Goal: Check status: Check status

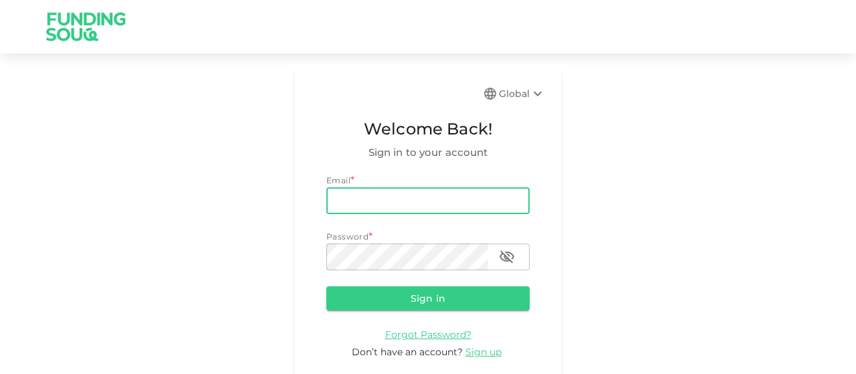
drag, startPoint x: 0, startPoint y: 0, endPoint x: 354, endPoint y: 207, distance: 410.2
click at [354, 207] on input "email" at bounding box center [427, 200] width 203 height 27
type input "[EMAIL_ADDRESS][DOMAIN_NAME]"
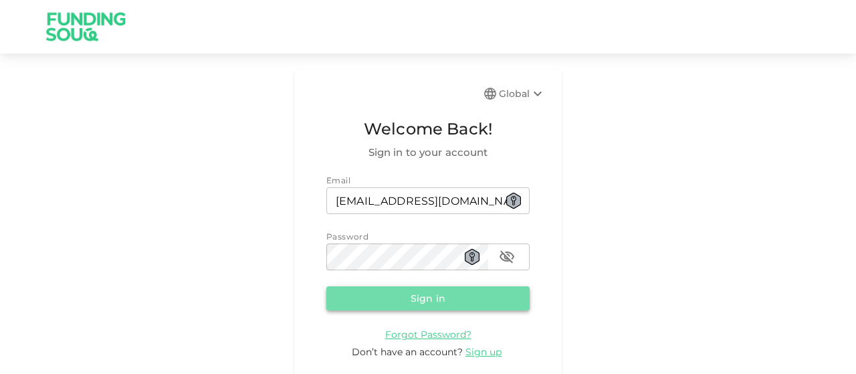
click at [407, 302] on button "Sign in" at bounding box center [427, 298] width 203 height 24
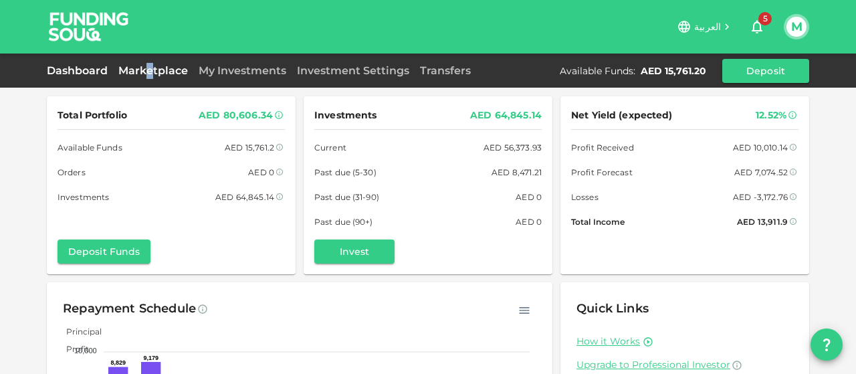
click at [152, 67] on div "Dashboard Marketplace My Investments Investment Settings Transfers Available Fu…" at bounding box center [428, 71] width 762 height 24
click at [170, 70] on link "Marketplace" at bounding box center [153, 70] width 80 height 13
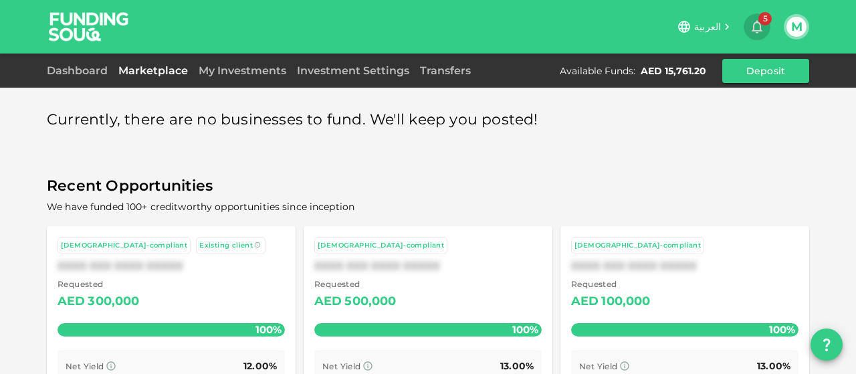
click at [758, 19] on span "5" at bounding box center [764, 18] width 13 height 13
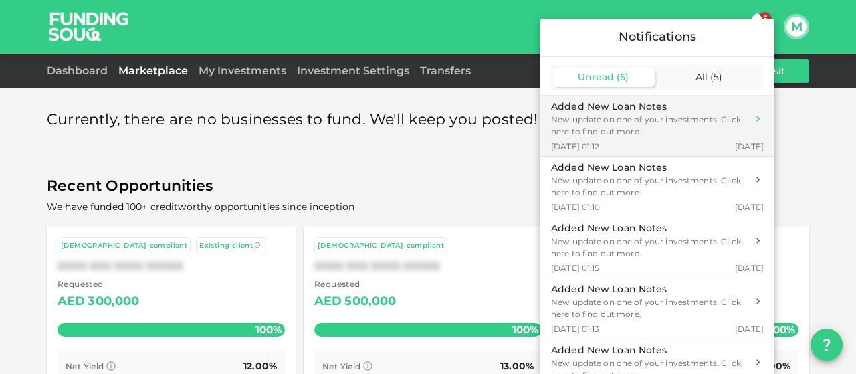
click at [679, 127] on div "New update on one of your investments. Click here to find out more." at bounding box center [649, 126] width 196 height 24
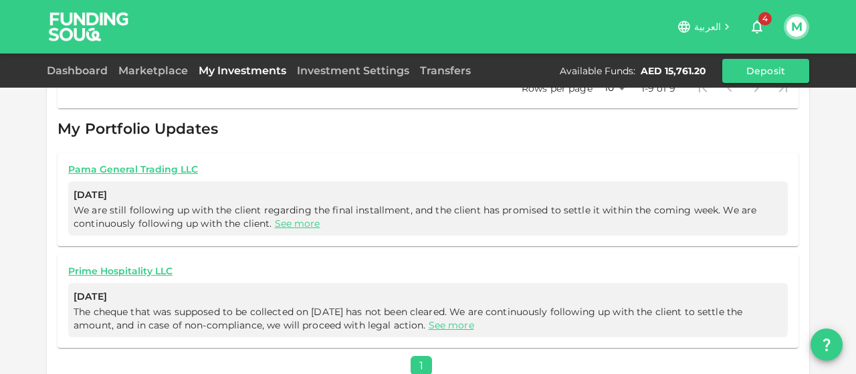
scroll to position [557, 0]
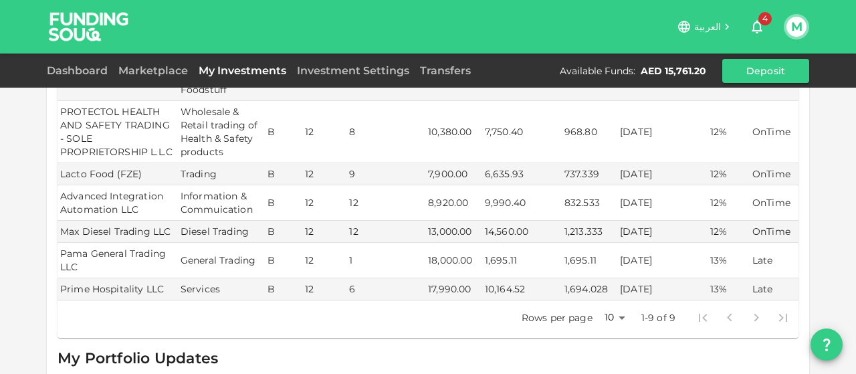
scroll to position [326, 0]
click at [764, 22] on span "4" at bounding box center [764, 18] width 13 height 13
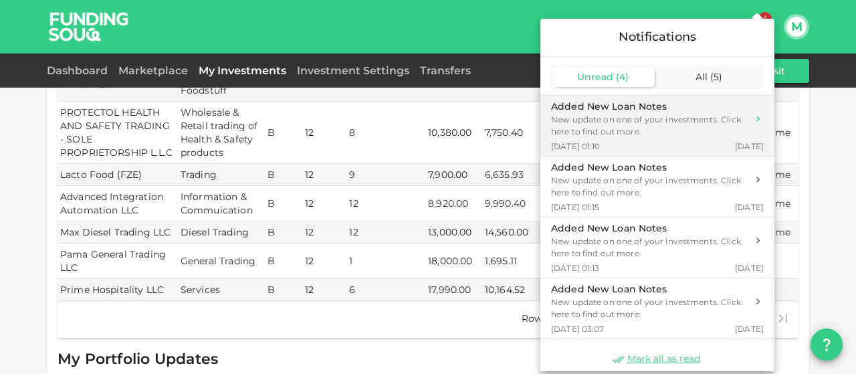
click at [642, 120] on div "New update on one of your investments. Click here to find out more." at bounding box center [649, 126] width 196 height 24
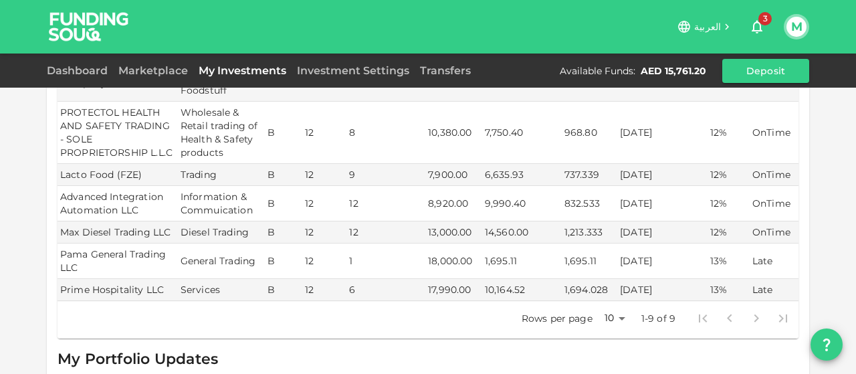
click at [767, 25] on span "3" at bounding box center [764, 18] width 13 height 13
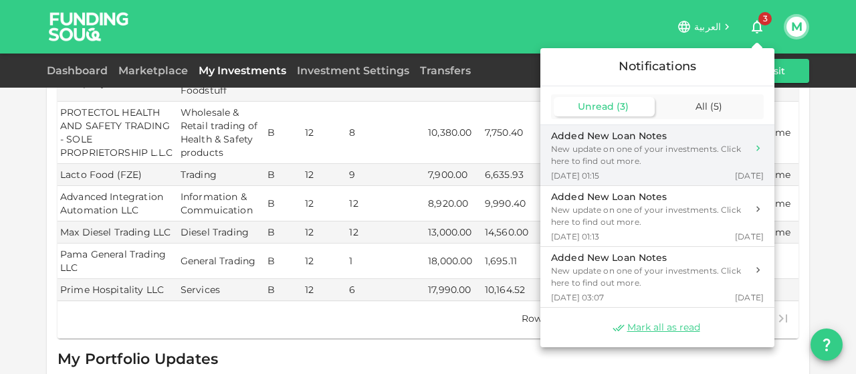
click at [750, 152] on div "Added New Loan Notes New update on one of your investments. Click here to find …" at bounding box center [657, 148] width 213 height 38
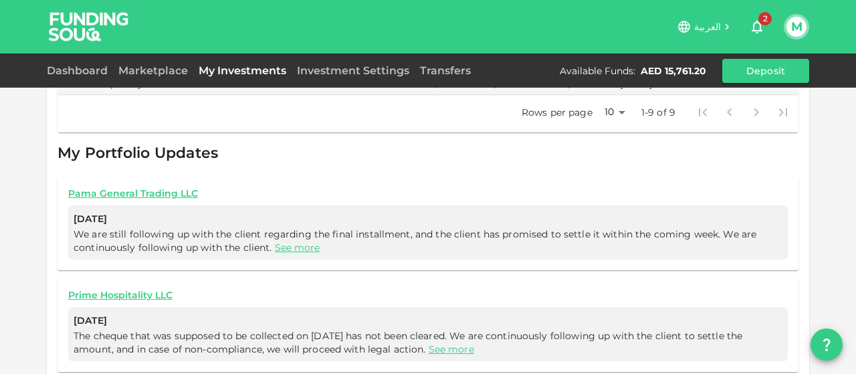
scroll to position [531, 0]
click at [262, 70] on link "My Investments" at bounding box center [242, 70] width 98 height 13
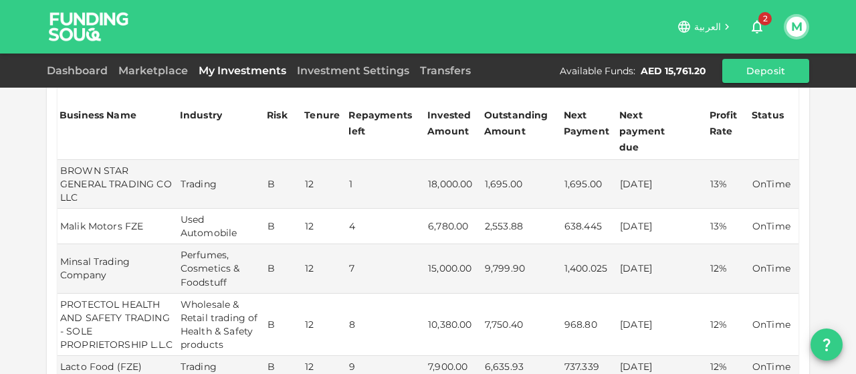
scroll to position [128, 0]
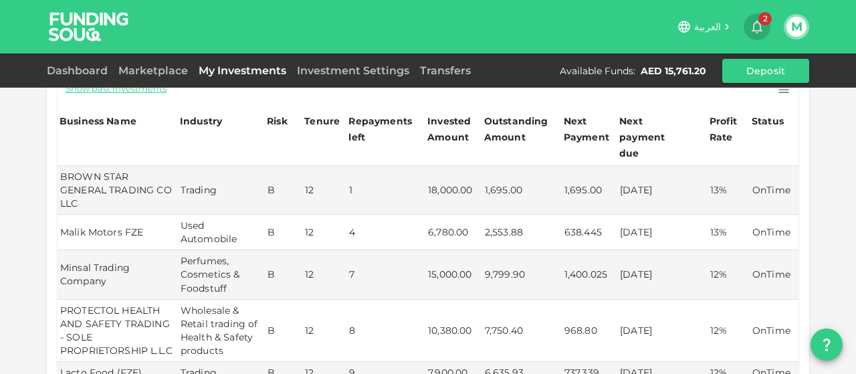
click at [758, 21] on icon "button" at bounding box center [757, 27] width 16 height 16
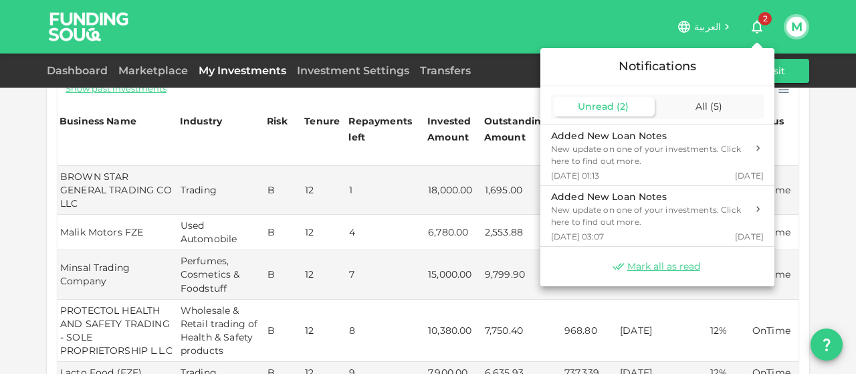
click at [606, 14] on div at bounding box center [428, 187] width 856 height 374
